Goal: Task Accomplishment & Management: Complete application form

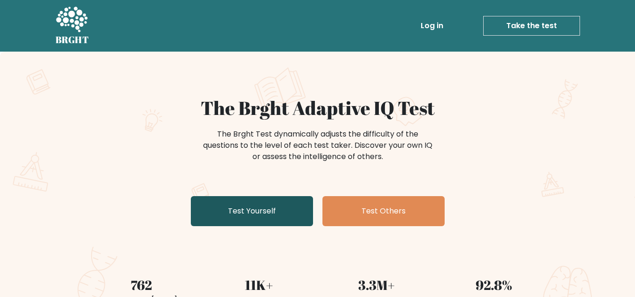
click at [223, 206] on link "Test Yourself" at bounding box center [252, 211] width 122 height 30
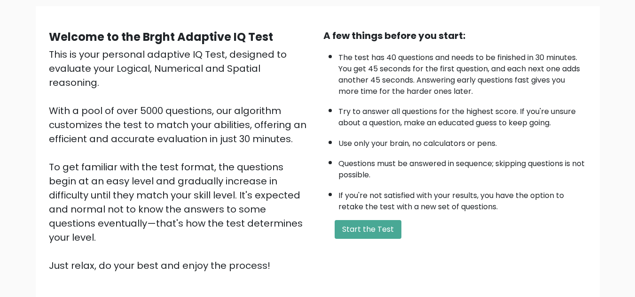
scroll to position [133, 0]
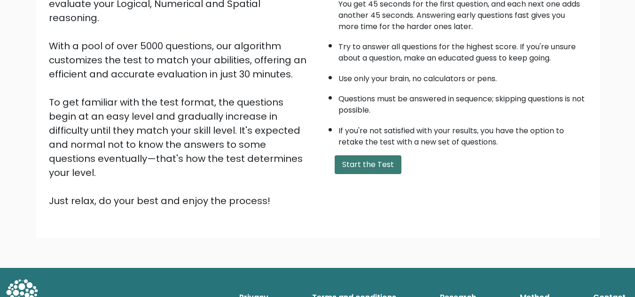
click at [344, 160] on button "Start the Test" at bounding box center [368, 165] width 67 height 19
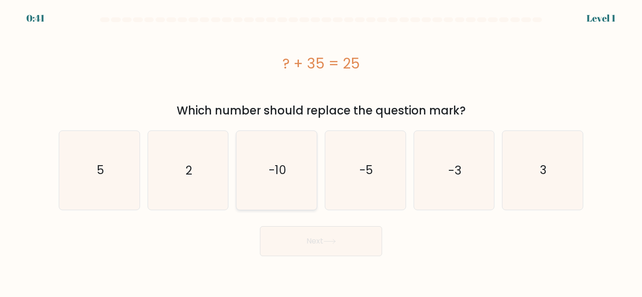
click at [283, 167] on text "-10" at bounding box center [277, 170] width 17 height 16
click at [321, 151] on input "c. -10" at bounding box center [321, 150] width 0 height 2
radio input "true"
click at [287, 252] on button "Next" at bounding box center [321, 242] width 122 height 30
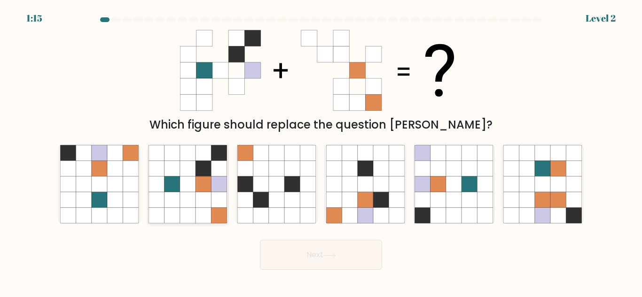
click at [155, 153] on icon at bounding box center [157, 153] width 16 height 16
click at [321, 151] on input "b." at bounding box center [321, 150] width 0 height 2
radio input "true"
click at [333, 255] on icon at bounding box center [329, 255] width 13 height 5
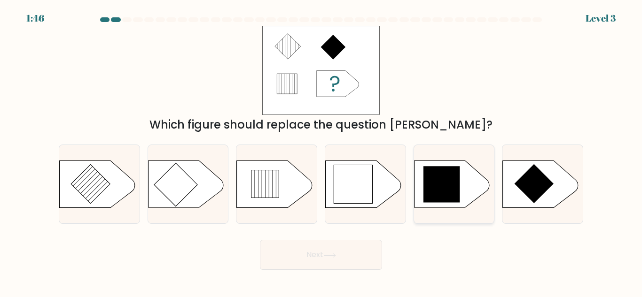
click at [455, 182] on icon at bounding box center [441, 185] width 37 height 37
click at [321, 151] on input "e." at bounding box center [321, 150] width 0 height 2
radio input "true"
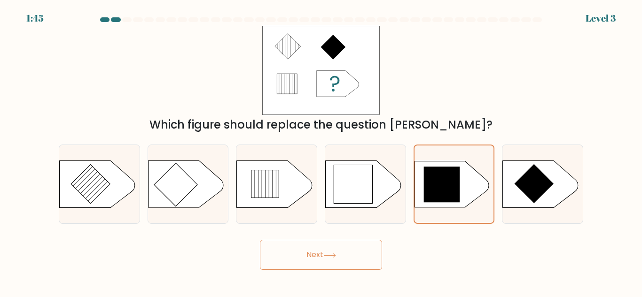
click at [332, 269] on button "Next" at bounding box center [321, 255] width 122 height 30
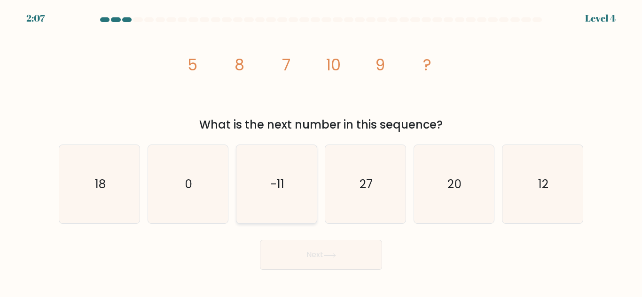
click at [296, 199] on icon "-11" at bounding box center [276, 184] width 78 height 78
click at [321, 151] on input "c. -11" at bounding box center [321, 150] width 0 height 2
radio input "true"
click at [306, 257] on button "Next" at bounding box center [321, 255] width 122 height 30
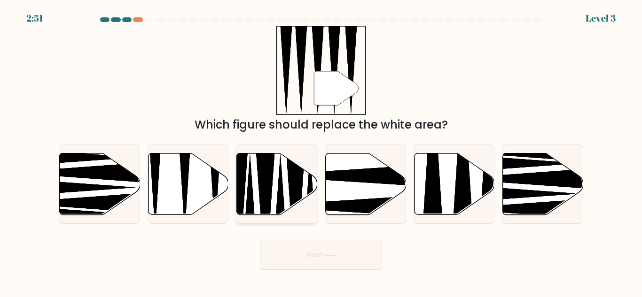
click at [316, 206] on icon at bounding box center [276, 184] width 80 height 63
click at [321, 151] on input "c." at bounding box center [321, 150] width 0 height 2
radio input "true"
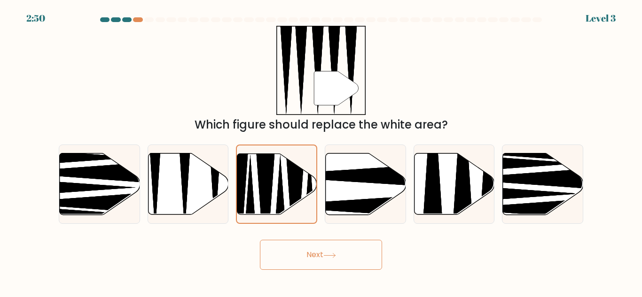
drag, startPoint x: 320, startPoint y: 243, endPoint x: 327, endPoint y: 248, distance: 8.5
click at [323, 246] on button "Next" at bounding box center [321, 255] width 122 height 30
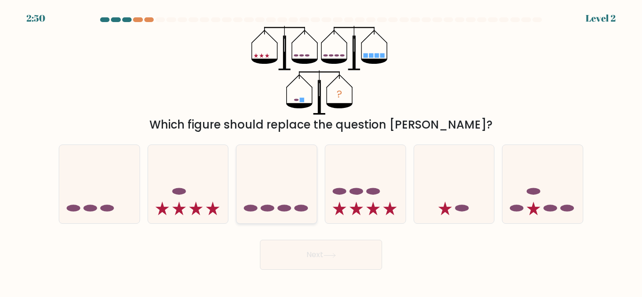
drag, startPoint x: 327, startPoint y: 248, endPoint x: 315, endPoint y: 155, distance: 93.8
